Goal: Information Seeking & Learning: Find specific fact

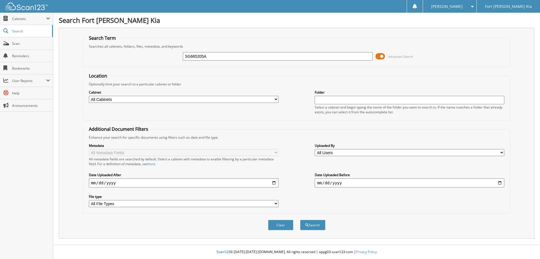
type input "SG665205A"
click at [300, 219] on button "Search" at bounding box center [312, 224] width 25 height 10
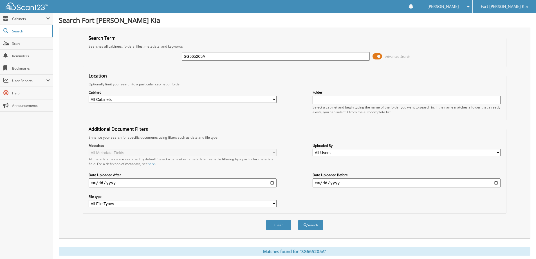
click at [376, 57] on span at bounding box center [378, 56] width 10 height 8
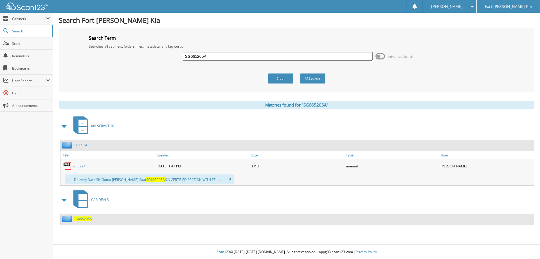
click at [80, 218] on span "SG665205A" at bounding box center [82, 218] width 19 height 5
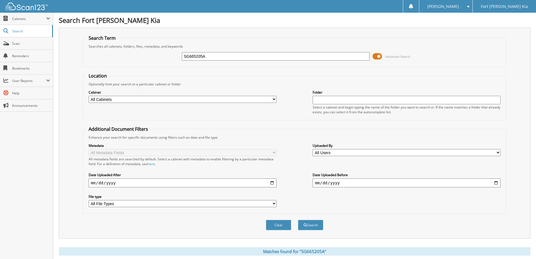
click at [379, 56] on span at bounding box center [378, 56] width 10 height 8
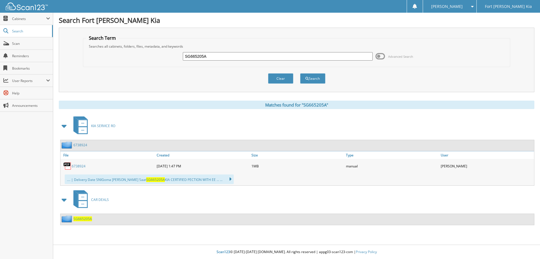
click at [193, 59] on input "SG665205A" at bounding box center [278, 56] width 190 height 8
paste input "B"
type input "SG665205B"
click at [300, 73] on button "Search" at bounding box center [312, 78] width 25 height 10
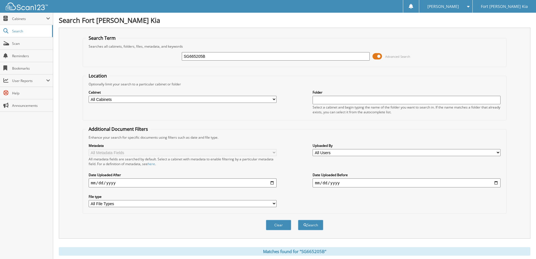
click at [377, 57] on span at bounding box center [378, 56] width 10 height 8
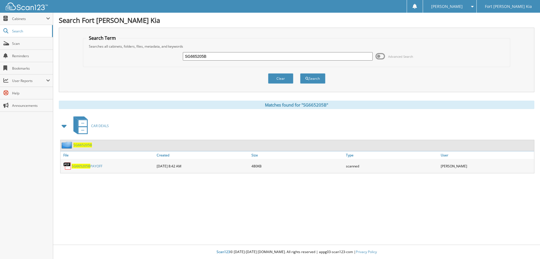
click at [90, 165] on link "SG665205B PAYOFF" at bounding box center [87, 165] width 31 height 5
click at [93, 165] on link "SG665205B PAYOFF" at bounding box center [87, 165] width 31 height 5
click at [205, 57] on input "SG665205B" at bounding box center [278, 56] width 190 height 8
paste input "A"
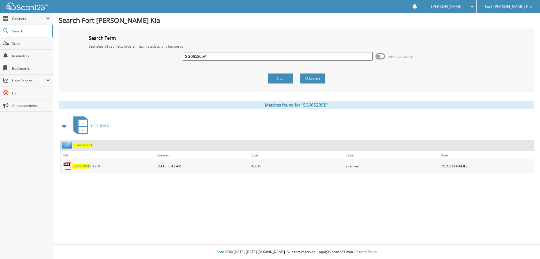
type input "SG665205A"
click at [300, 73] on button "Search" at bounding box center [312, 78] width 25 height 10
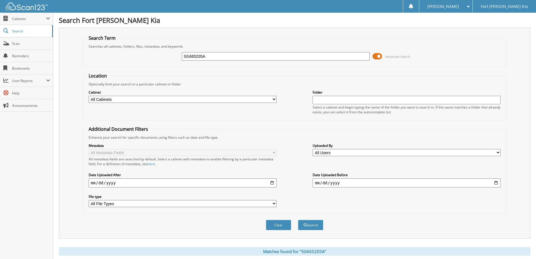
click at [376, 56] on span at bounding box center [378, 56] width 10 height 8
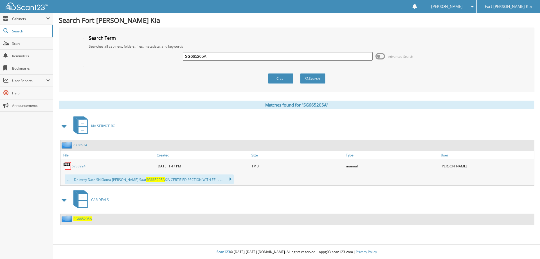
click at [77, 219] on span "SG665205A" at bounding box center [82, 218] width 19 height 5
